Goal: Task Accomplishment & Management: Manage account settings

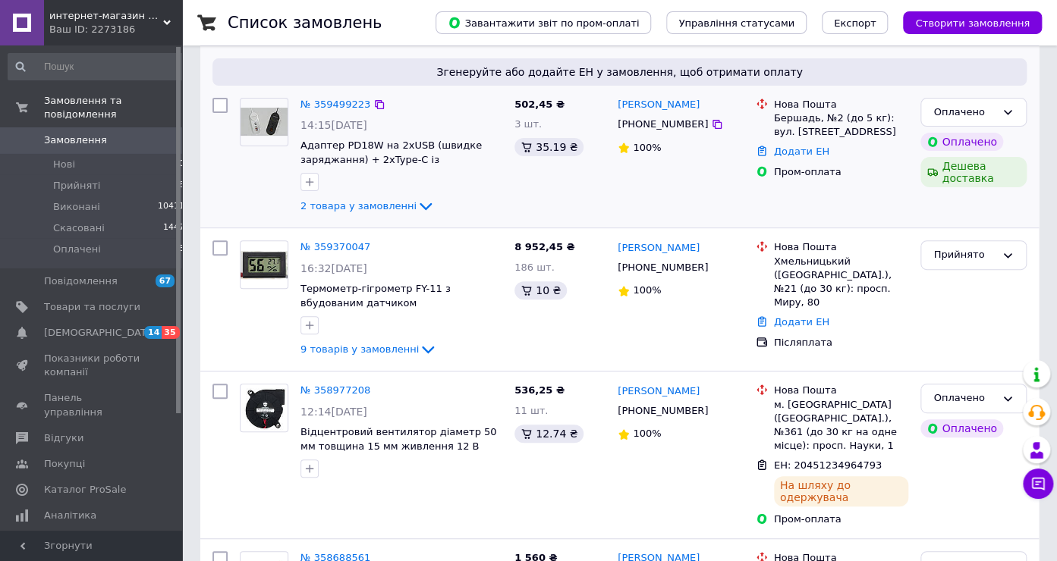
scroll to position [160, 0]
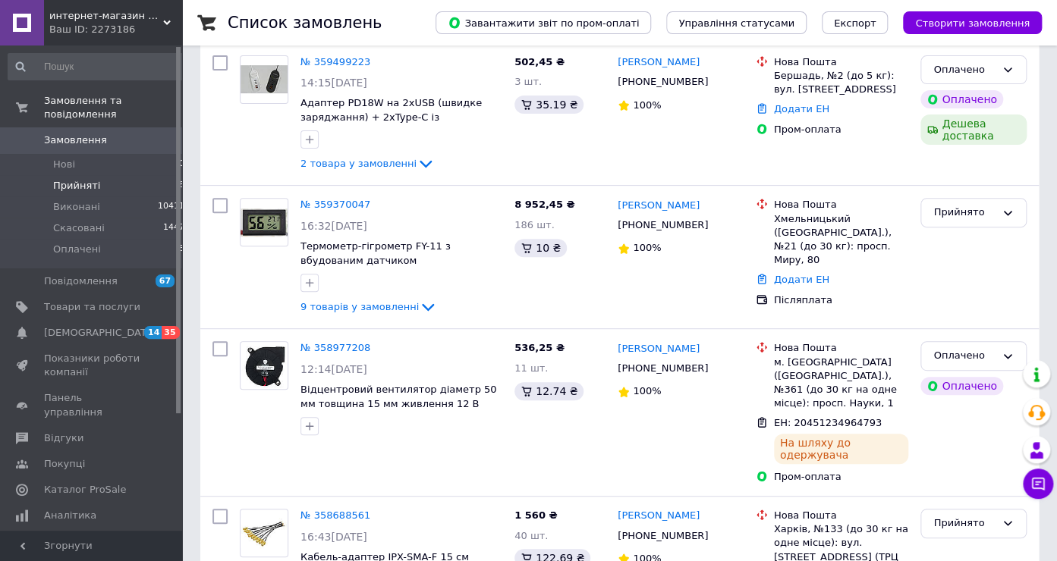
click at [86, 179] on span "Прийняті" at bounding box center [76, 186] width 47 height 14
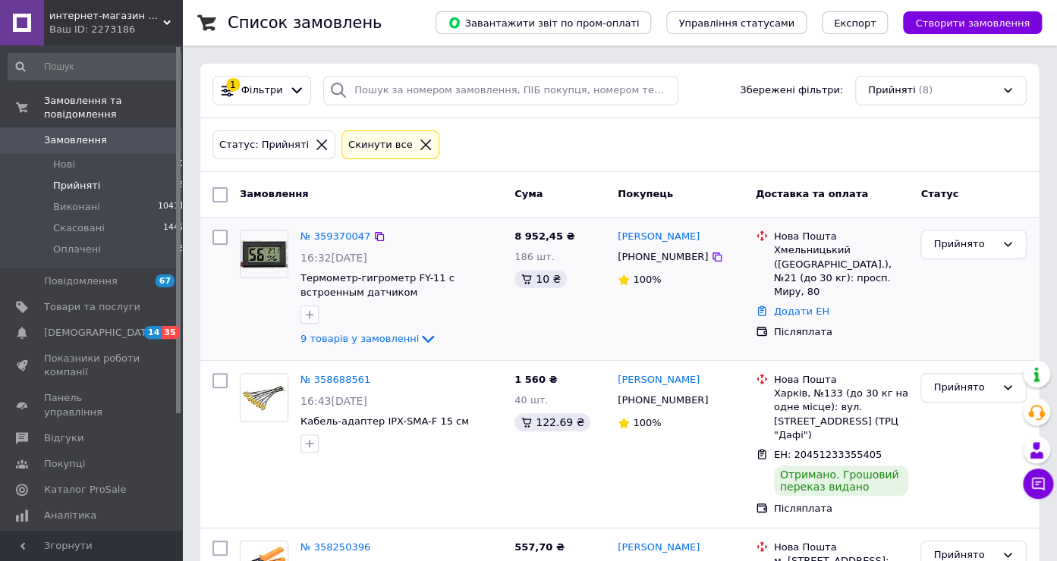
click at [216, 243] on input "checkbox" at bounding box center [219, 237] width 15 height 15
checkbox input "true"
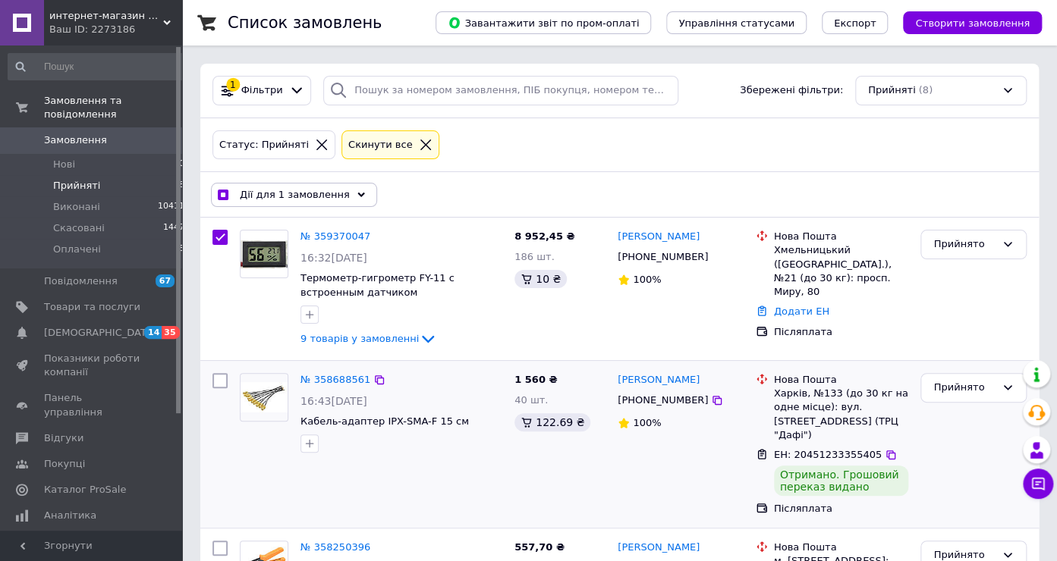
click at [222, 379] on input "checkbox" at bounding box center [219, 380] width 15 height 15
checkbox input "true"
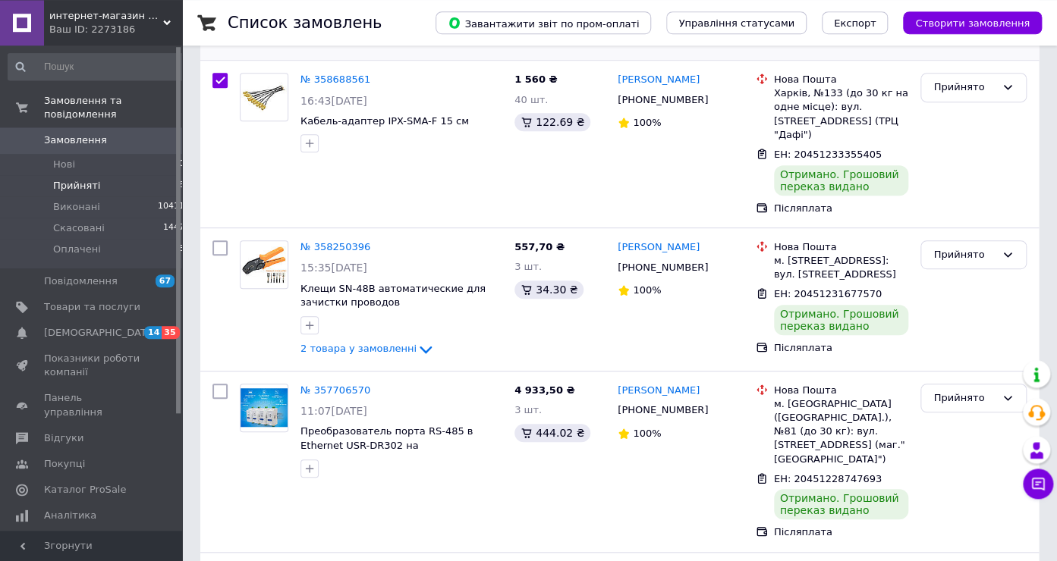
scroll to position [320, 0]
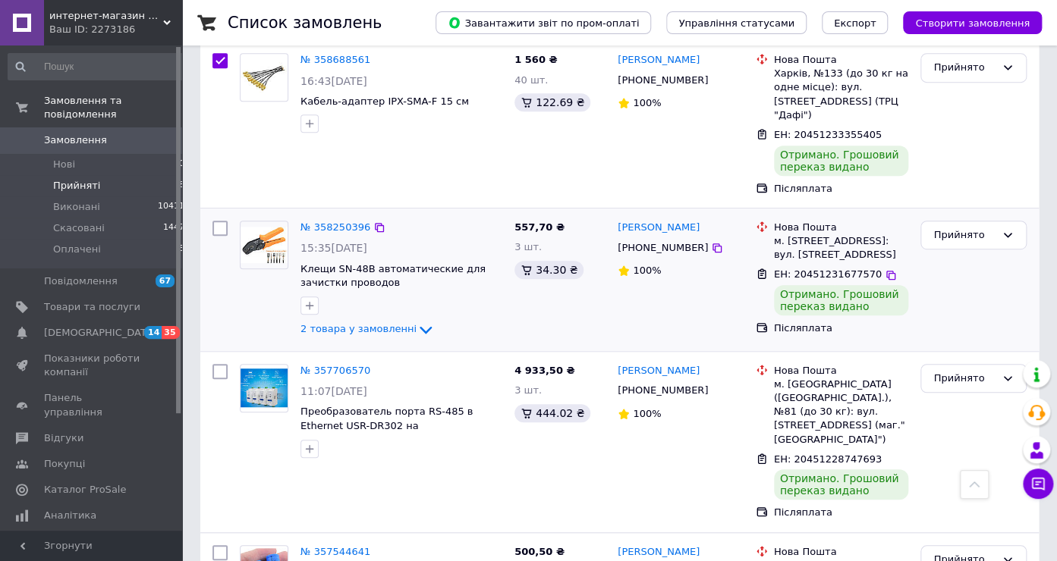
click at [220, 221] on input "checkbox" at bounding box center [219, 228] width 15 height 15
checkbox input "true"
click at [220, 364] on input "checkbox" at bounding box center [219, 371] width 15 height 15
checkbox input "true"
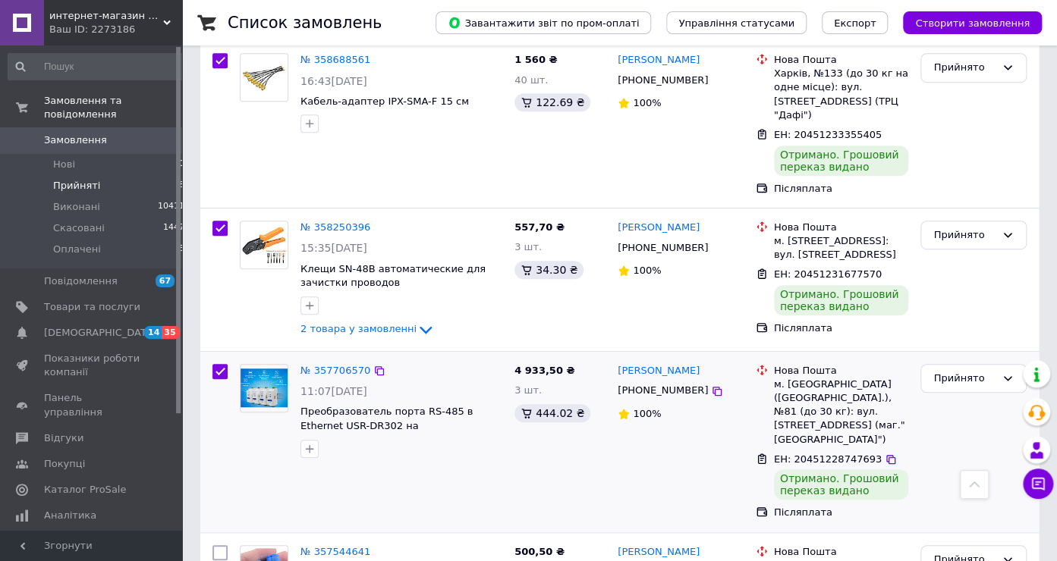
checkbox input "true"
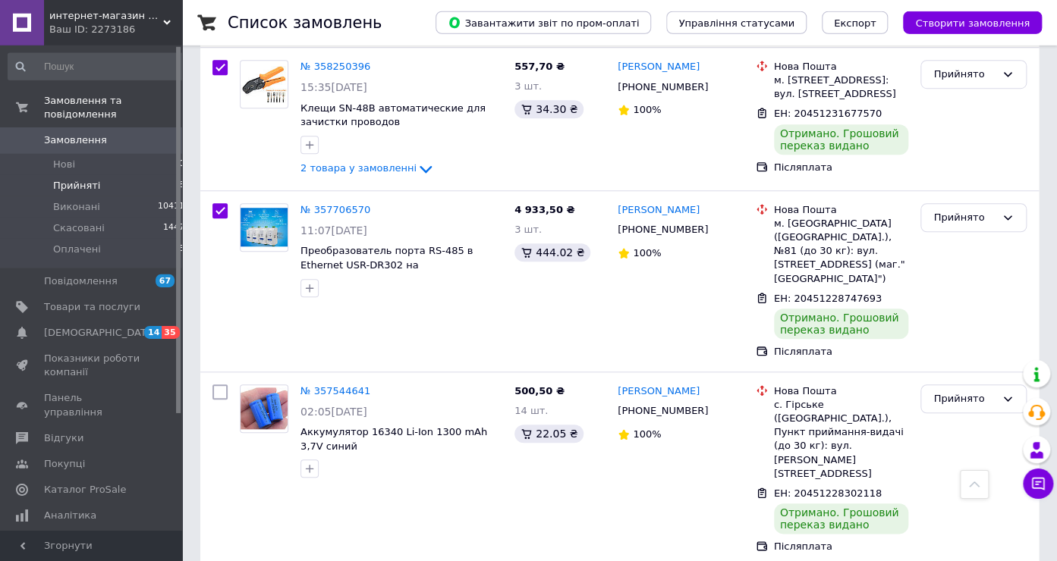
scroll to position [640, 0]
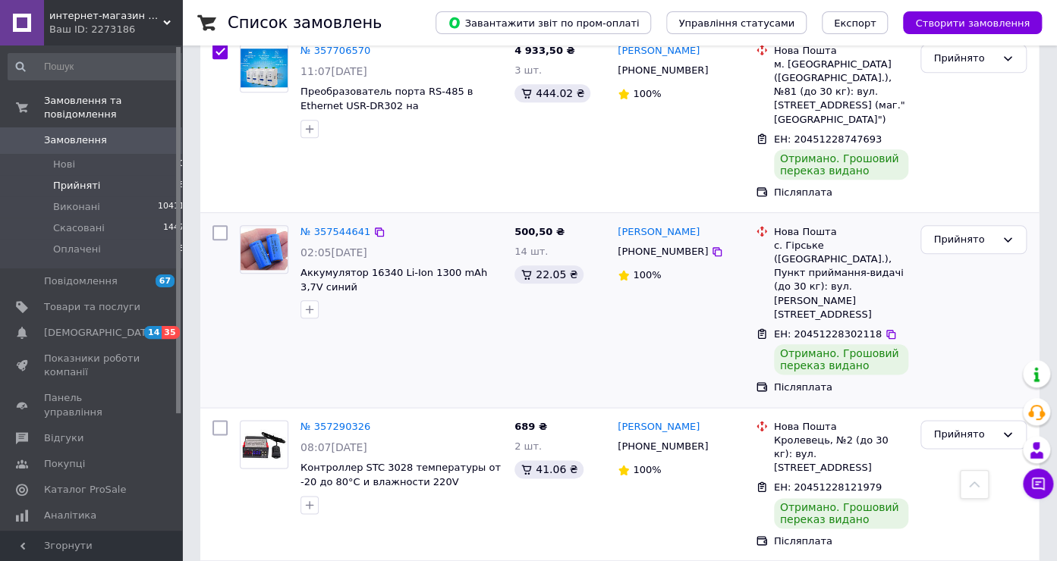
click at [218, 225] on input "checkbox" at bounding box center [219, 232] width 15 height 15
checkbox input "true"
click at [220, 420] on input "checkbox" at bounding box center [219, 427] width 15 height 15
checkbox input "true"
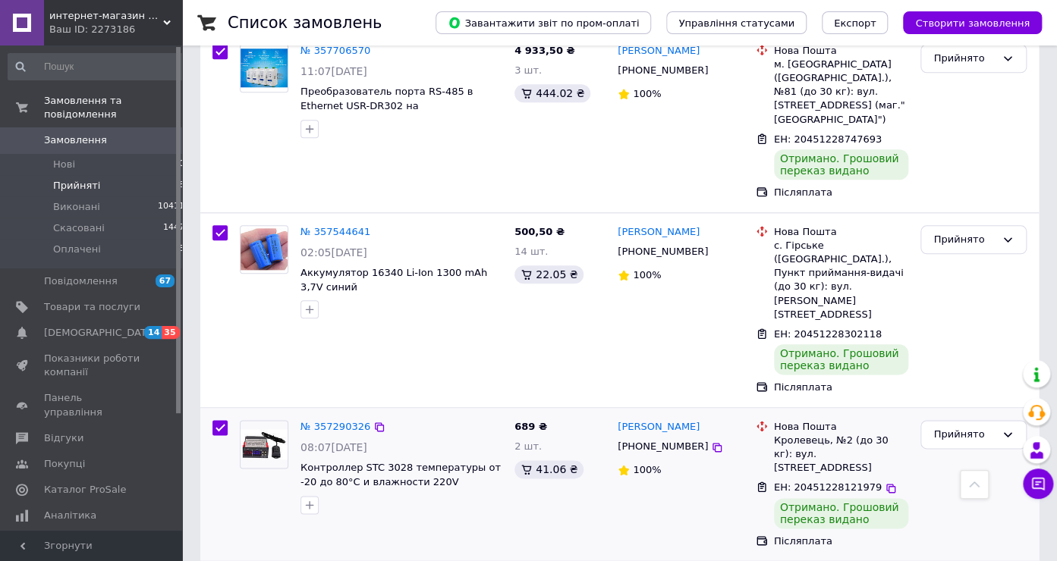
checkbox input "true"
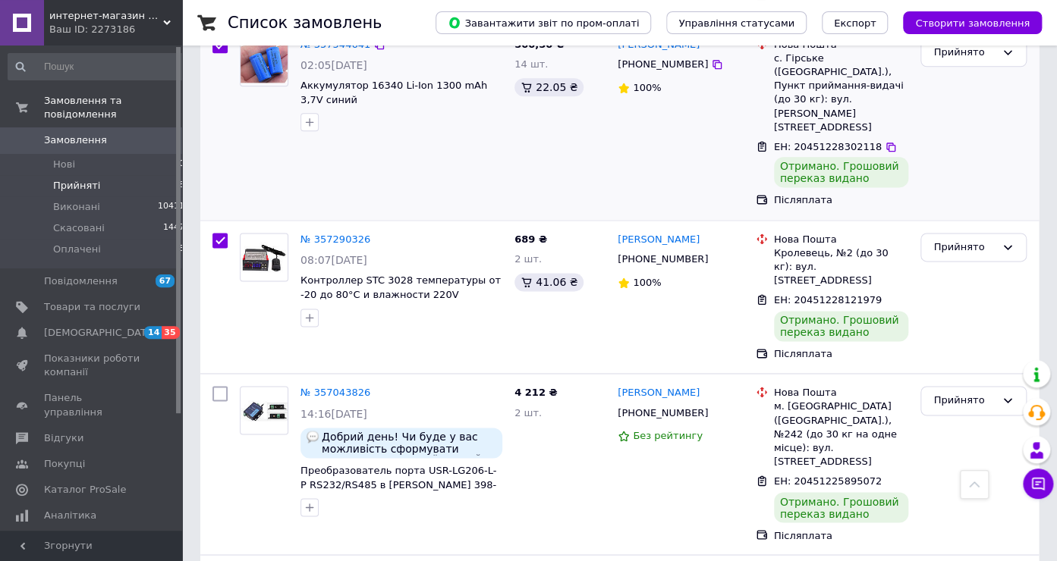
scroll to position [853, 0]
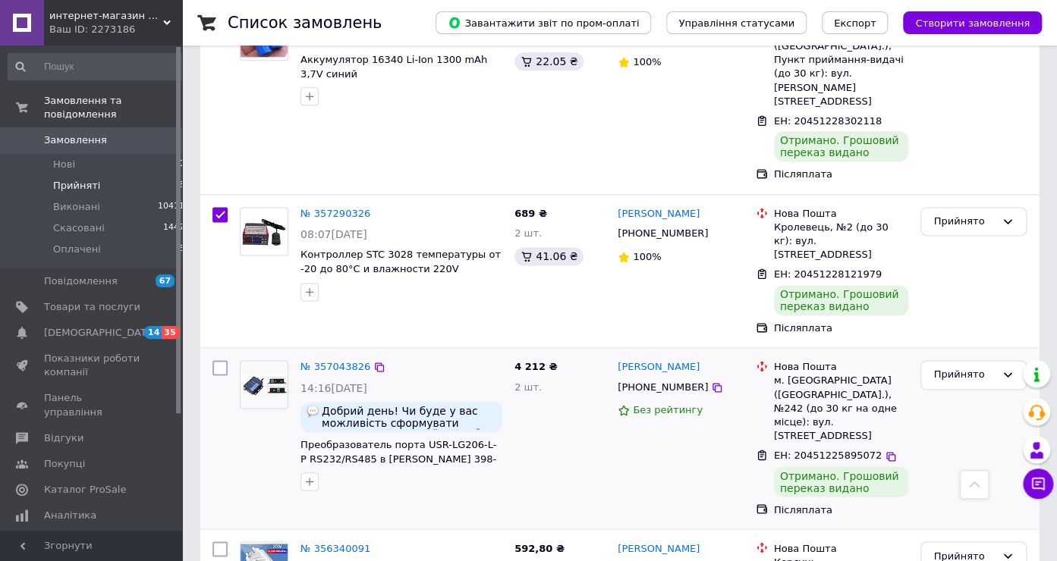
click at [222, 360] on input "checkbox" at bounding box center [219, 367] width 15 height 15
checkbox input "true"
click at [224, 542] on input "checkbox" at bounding box center [219, 549] width 15 height 15
checkbox input "true"
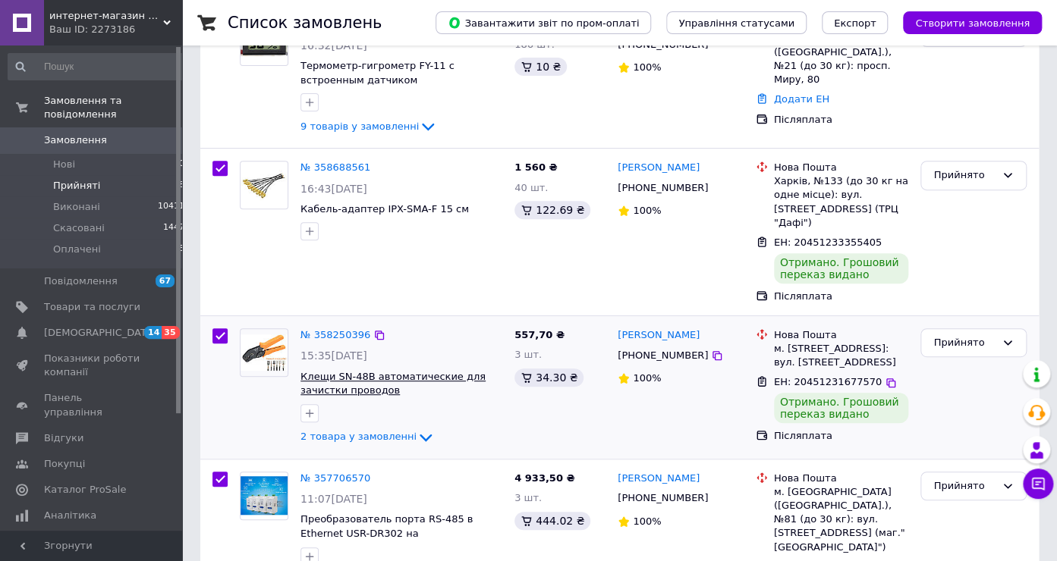
scroll to position [0, 0]
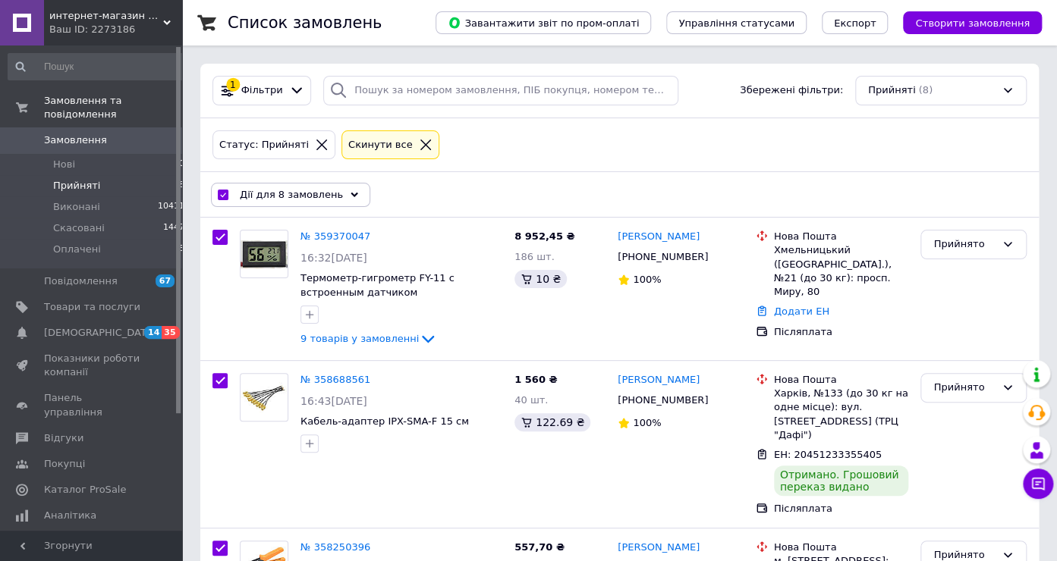
click at [295, 200] on span "Дії для 8 замовлень" at bounding box center [291, 195] width 103 height 14
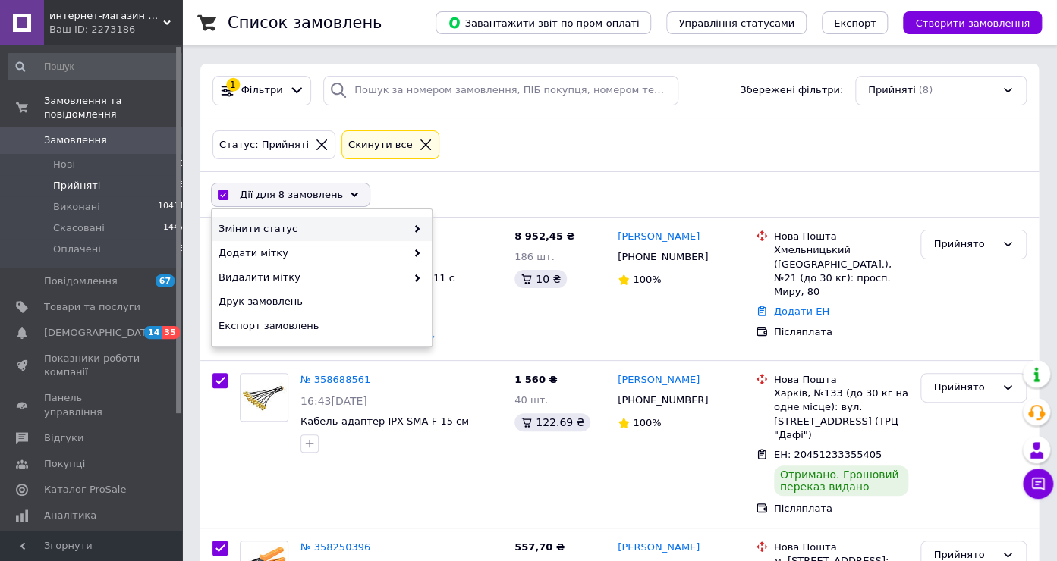
click at [282, 231] on span "Змінити статус" at bounding box center [311, 229] width 187 height 14
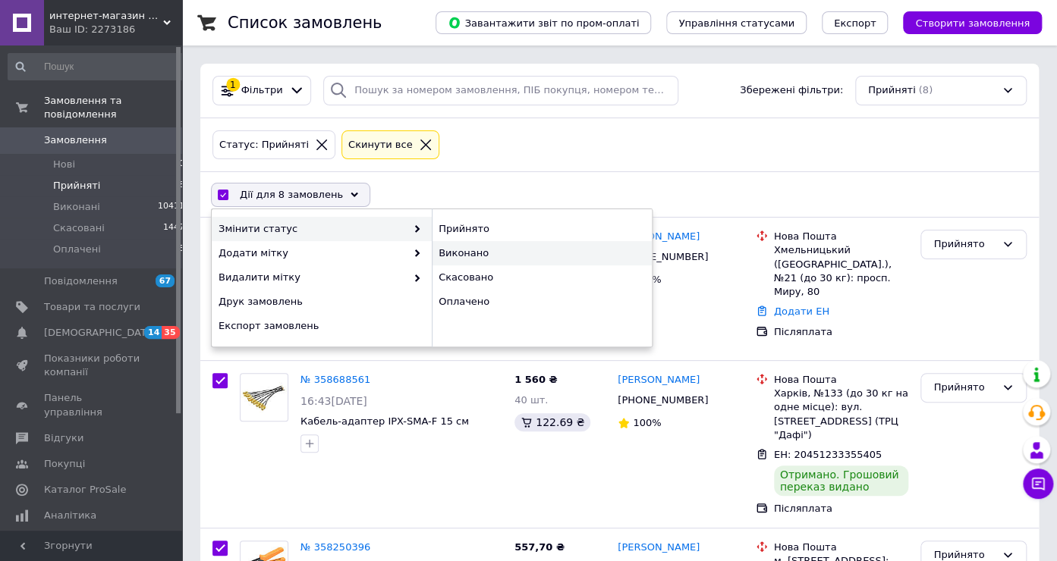
click at [460, 247] on div "Виконано" at bounding box center [542, 253] width 220 height 24
checkbox input "false"
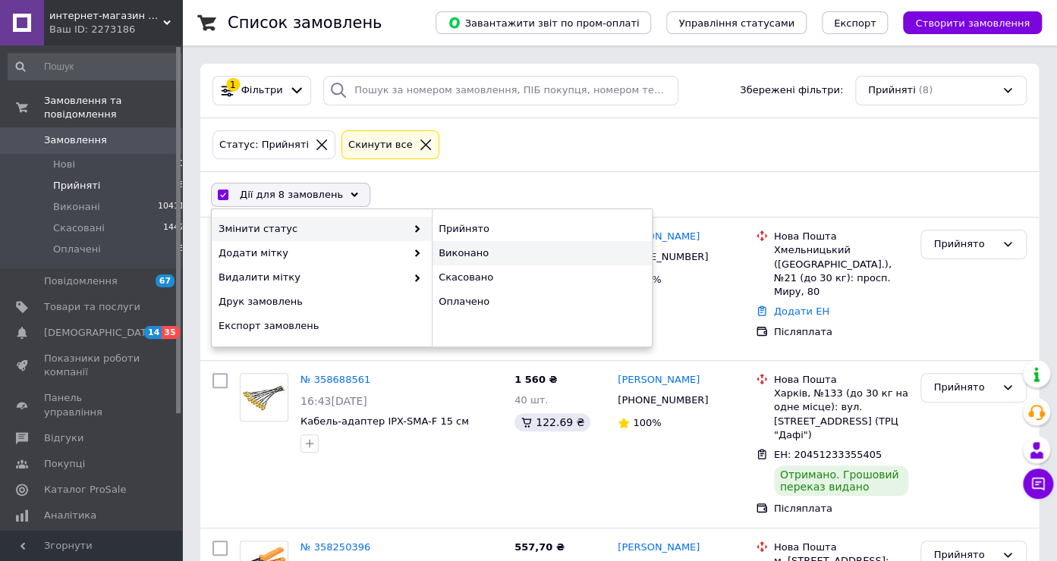
checkbox input "false"
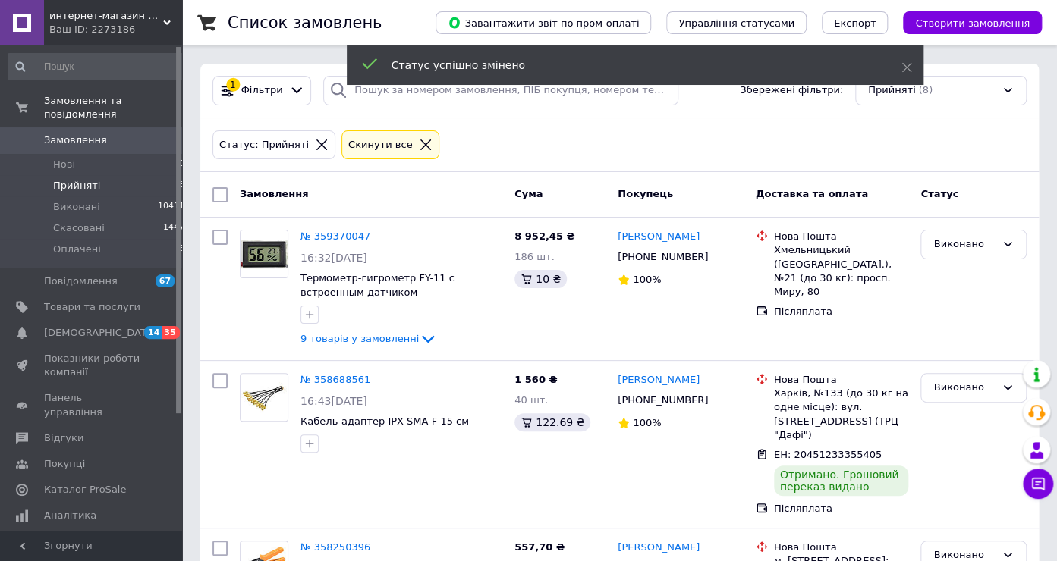
click at [419, 145] on icon at bounding box center [426, 145] width 14 height 14
